Goal: Transaction & Acquisition: Purchase product/service

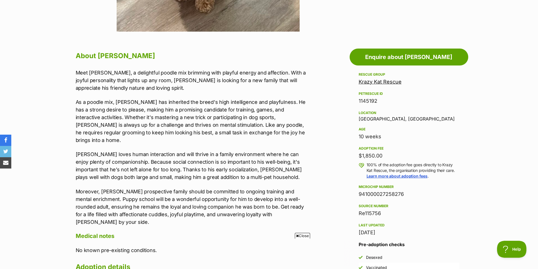
scroll to position [282, 0]
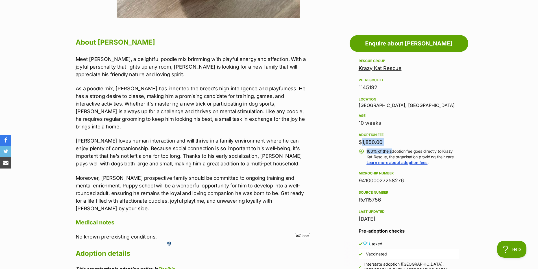
drag, startPoint x: 359, startPoint y: 143, endPoint x: 389, endPoint y: 146, distance: 30.1
click at [389, 146] on div "Adoption fee $1,850.00 100% of the adoption fee goes directly to Krazy Kat Resc…" at bounding box center [409, 149] width 101 height 34
click at [454, 119] on div "10 weeks" at bounding box center [409, 123] width 101 height 8
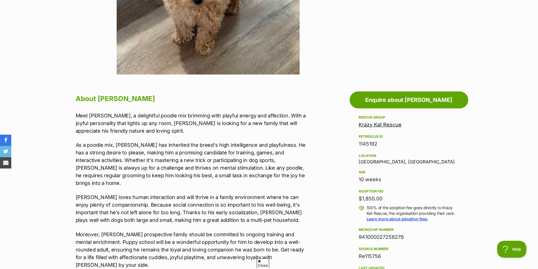
drag, startPoint x: 361, startPoint y: 178, endPoint x: 394, endPoint y: 178, distance: 32.8
click at [394, 178] on div "10 weeks" at bounding box center [409, 180] width 101 height 8
click at [393, 180] on div "10 weeks" at bounding box center [409, 180] width 101 height 8
drag, startPoint x: 385, startPoint y: 180, endPoint x: 352, endPoint y: 177, distance: 32.6
click at [352, 177] on aside "Rescue group Krazy Kat Rescue PetRescue ID 1145192 Location [GEOGRAPHIC_DATA], …" at bounding box center [409, 240] width 119 height 253
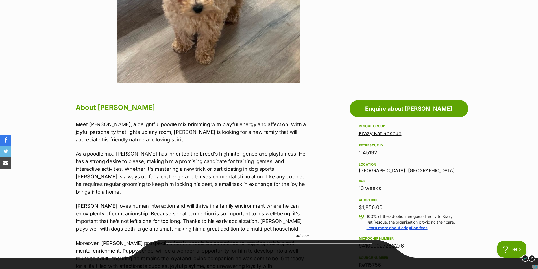
scroll to position [311, 0]
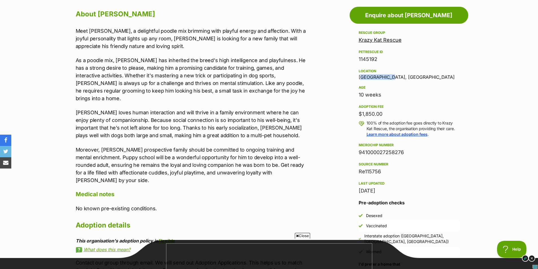
drag, startPoint x: 359, startPoint y: 78, endPoint x: 394, endPoint y: 77, distance: 34.8
click at [394, 77] on div "Location [GEOGRAPHIC_DATA], [GEOGRAPHIC_DATA]" at bounding box center [409, 74] width 101 height 12
copy div "[GEOGRAPHIC_DATA], [GEOGRAPHIC_DATA]"
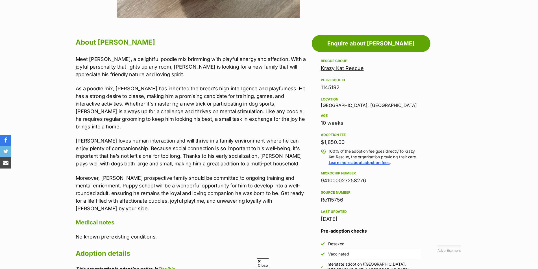
scroll to position [314, 0]
